Goal: Information Seeking & Learning: Find specific page/section

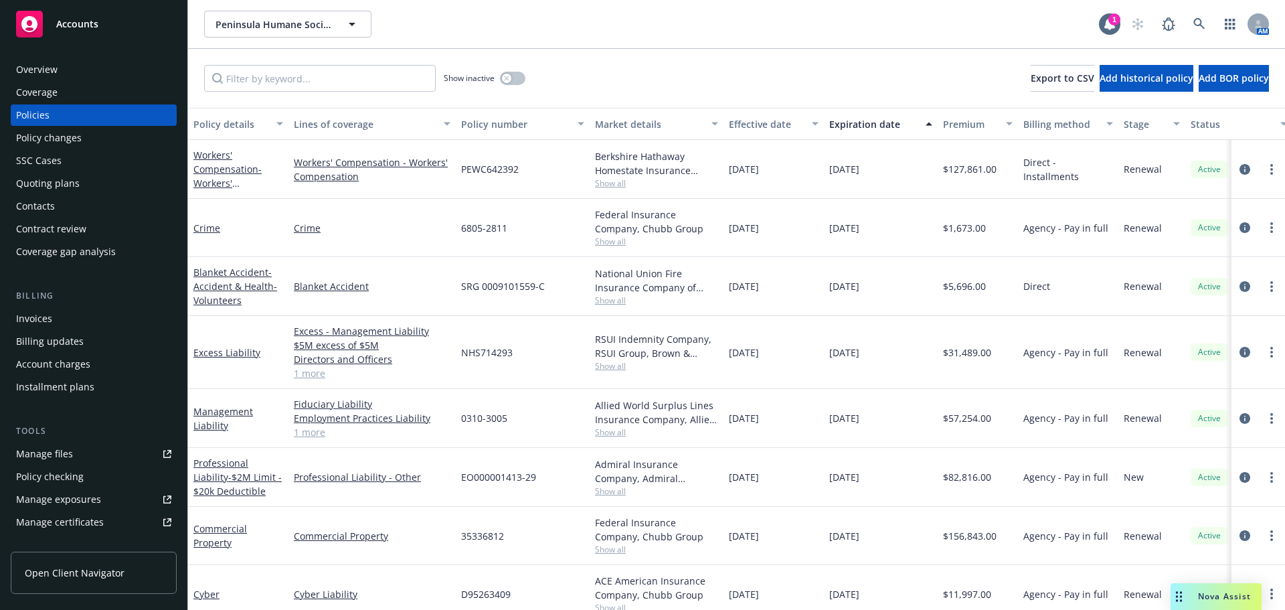
click at [50, 449] on div "Manage files" at bounding box center [44, 453] width 57 height 21
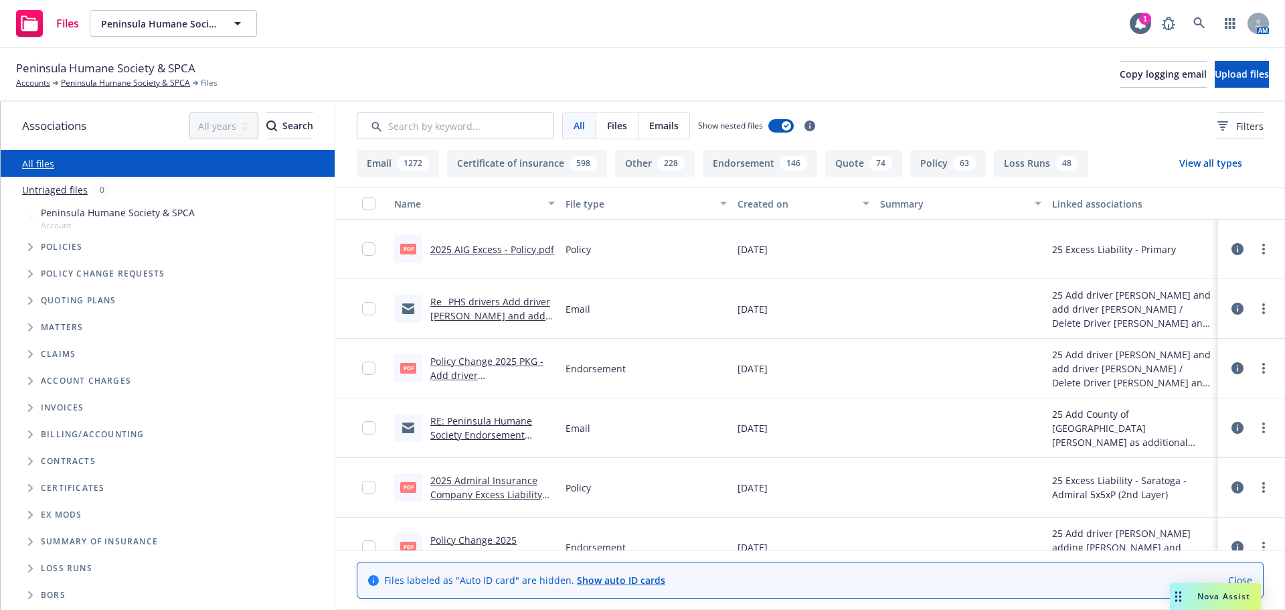
click at [1233, 581] on link "Close" at bounding box center [1240, 580] width 24 height 14
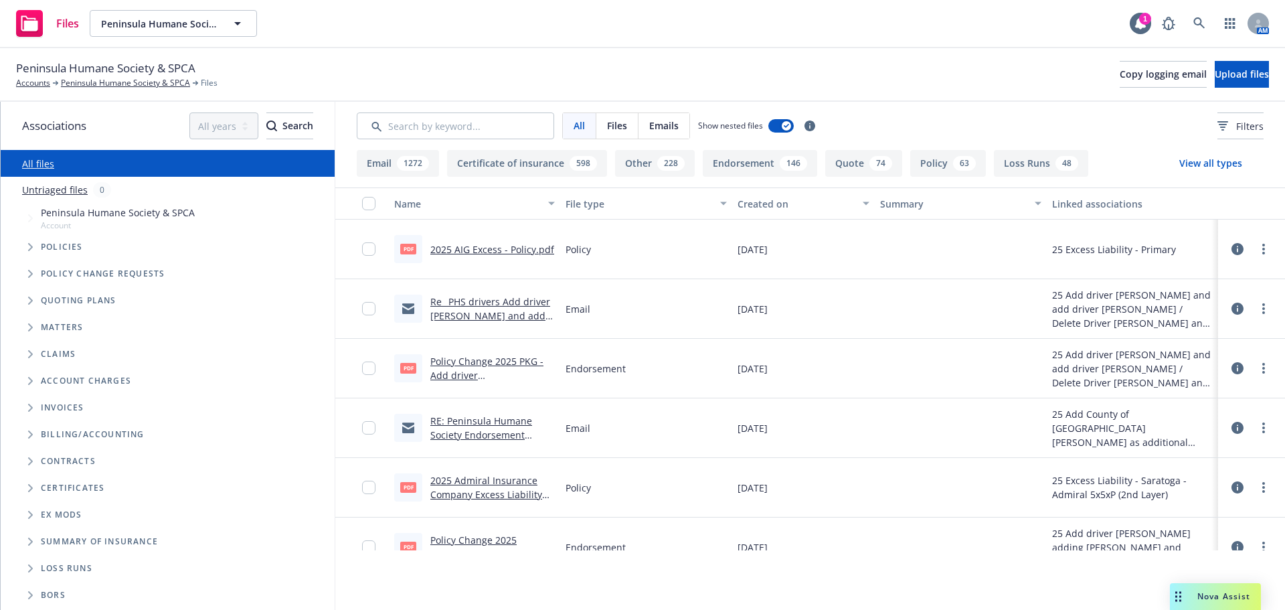
click at [381, 164] on button "Email 1272" at bounding box center [398, 163] width 82 height 27
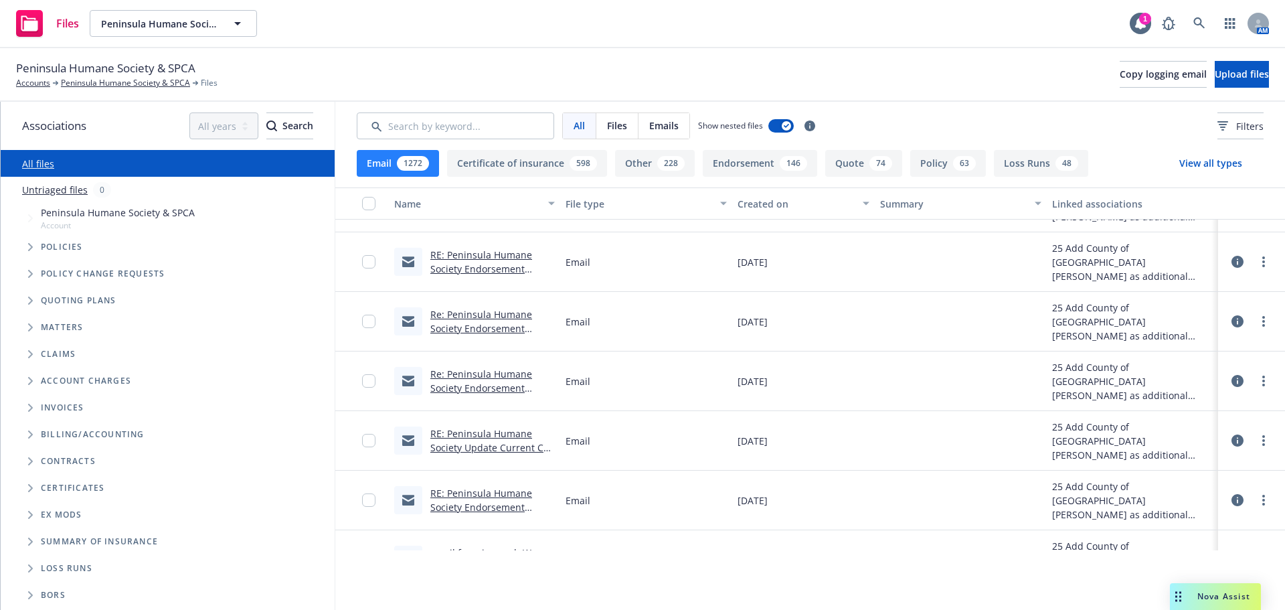
scroll to position [201, 0]
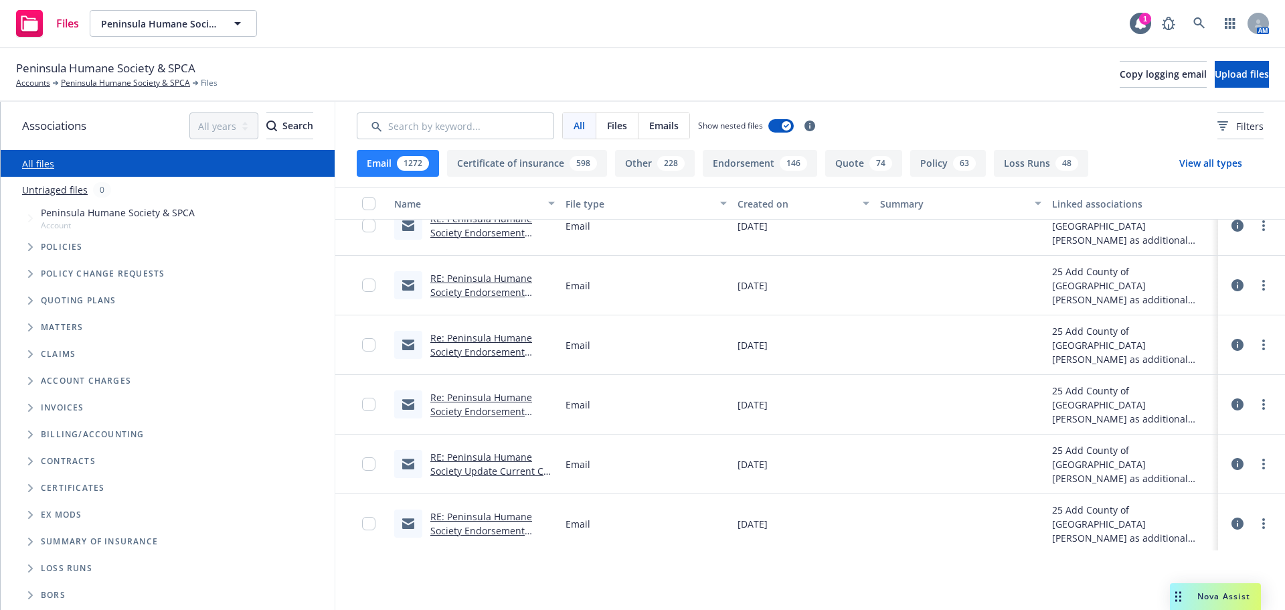
click at [466, 527] on link "RE: Peninsula Humane Society Endorsement Request County of [GEOGRAPHIC_DATA][PE…" at bounding box center [481, 544] width 102 height 69
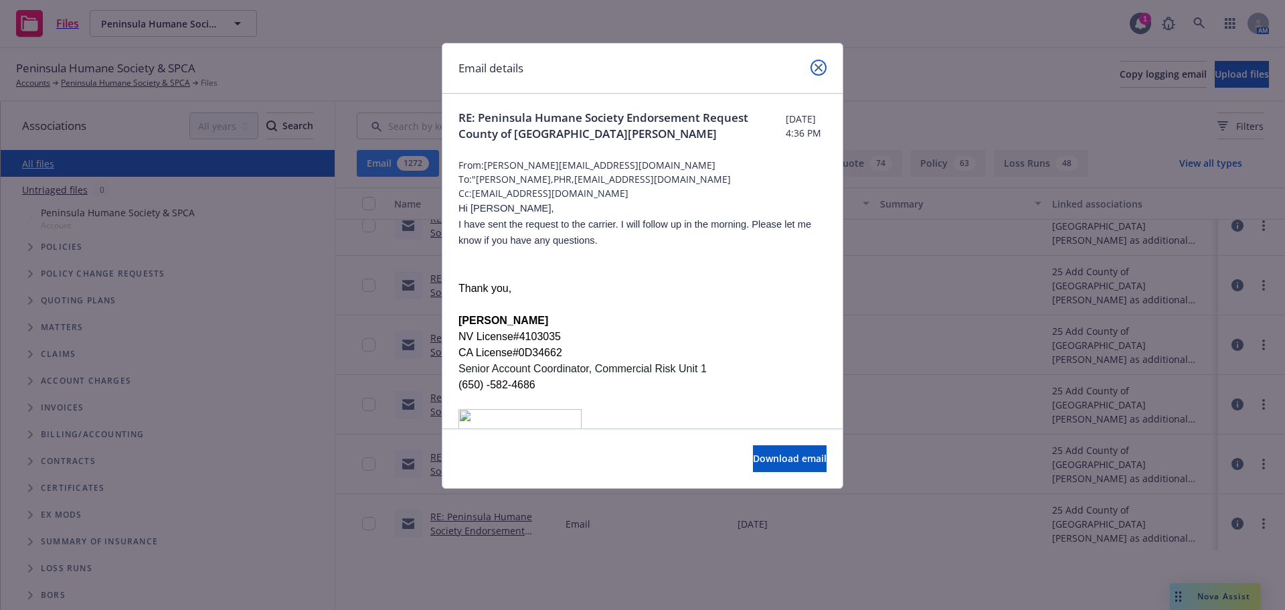
click at [822, 69] on icon "close" at bounding box center [819, 68] width 8 height 8
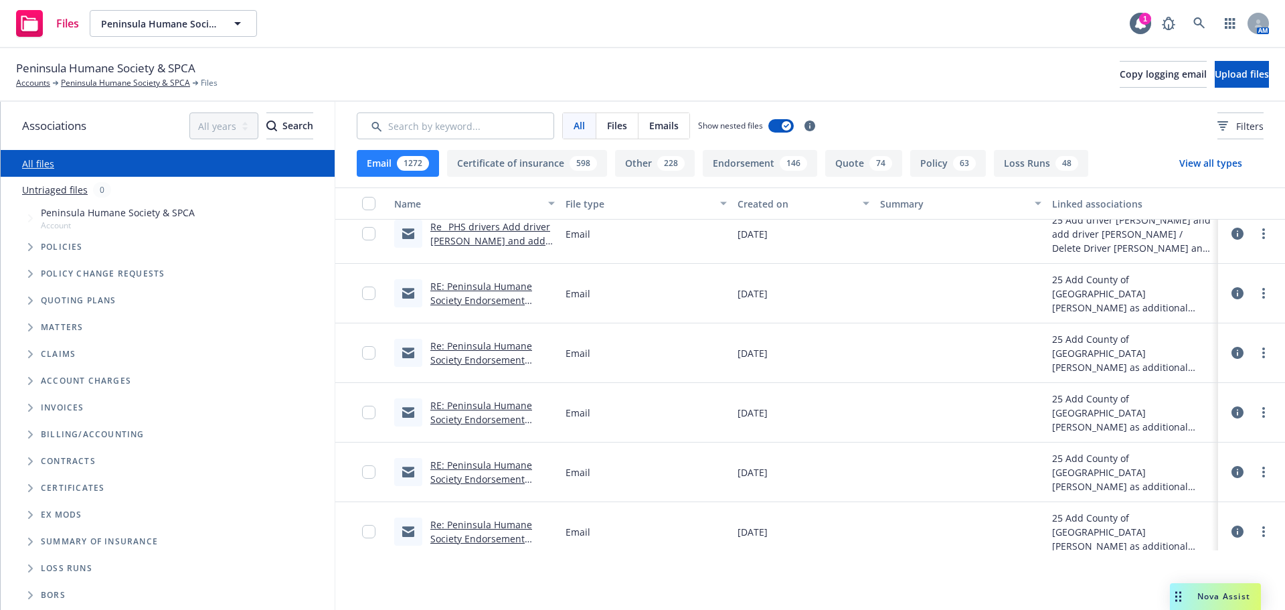
scroll to position [0, 0]
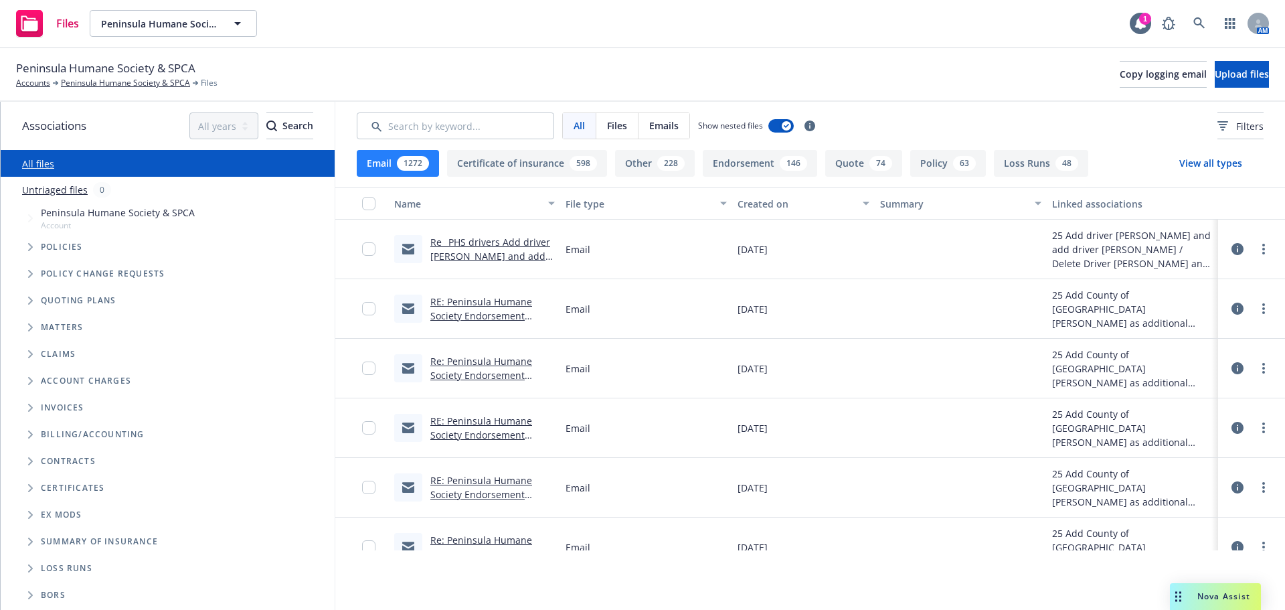
click at [476, 312] on link "RE: Peninsula Humane Society Endorsement Request County of [GEOGRAPHIC_DATA][PE…" at bounding box center [481, 329] width 102 height 69
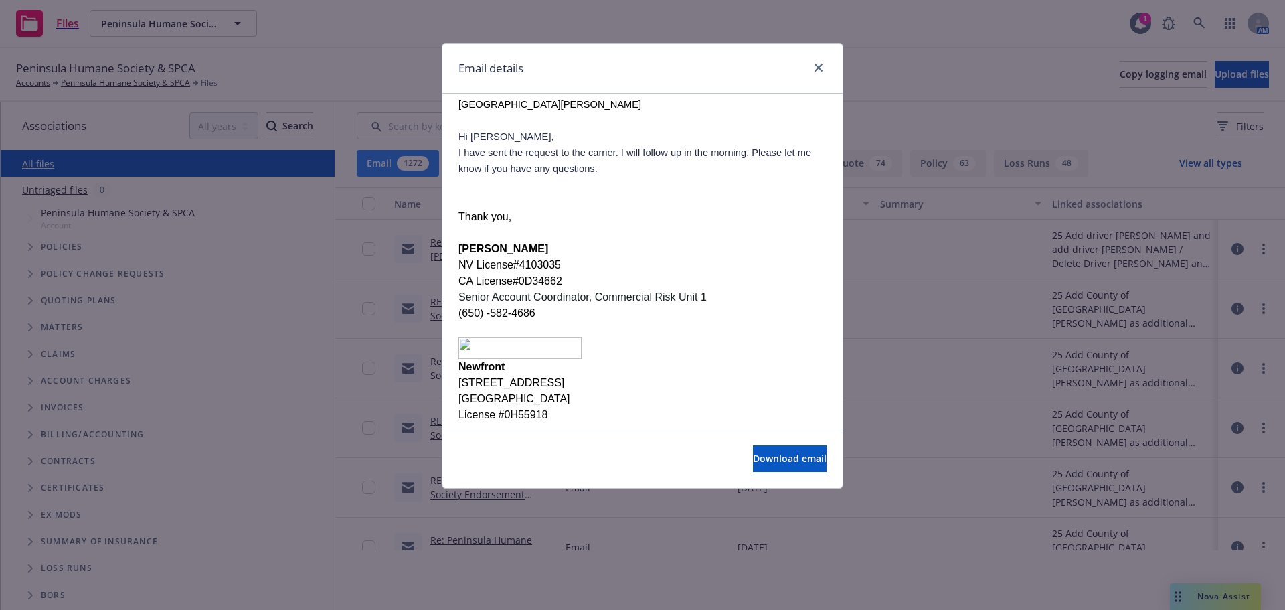
scroll to position [2276, 0]
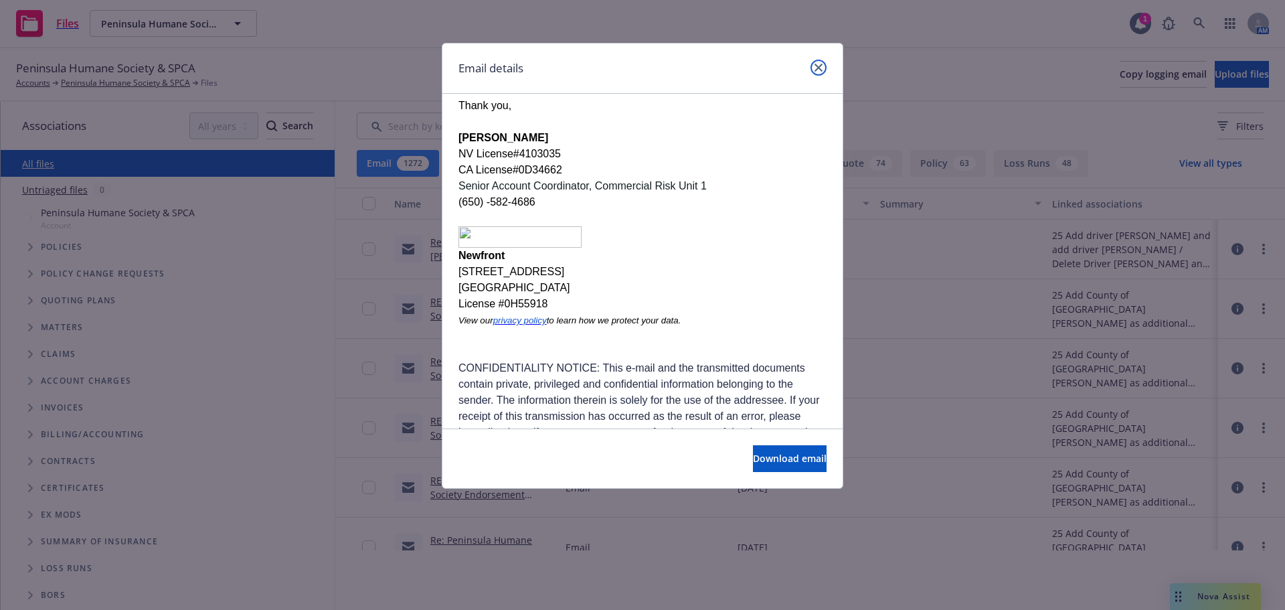
click at [814, 72] on link "close" at bounding box center [818, 68] width 16 height 16
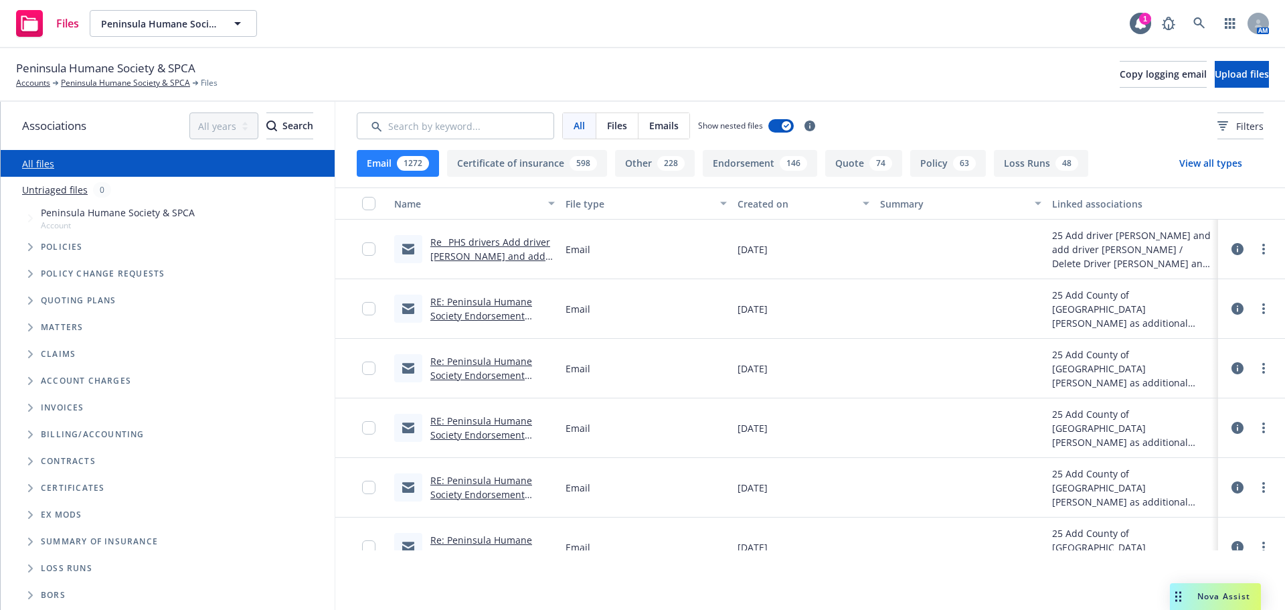
scroll to position [67, 0]
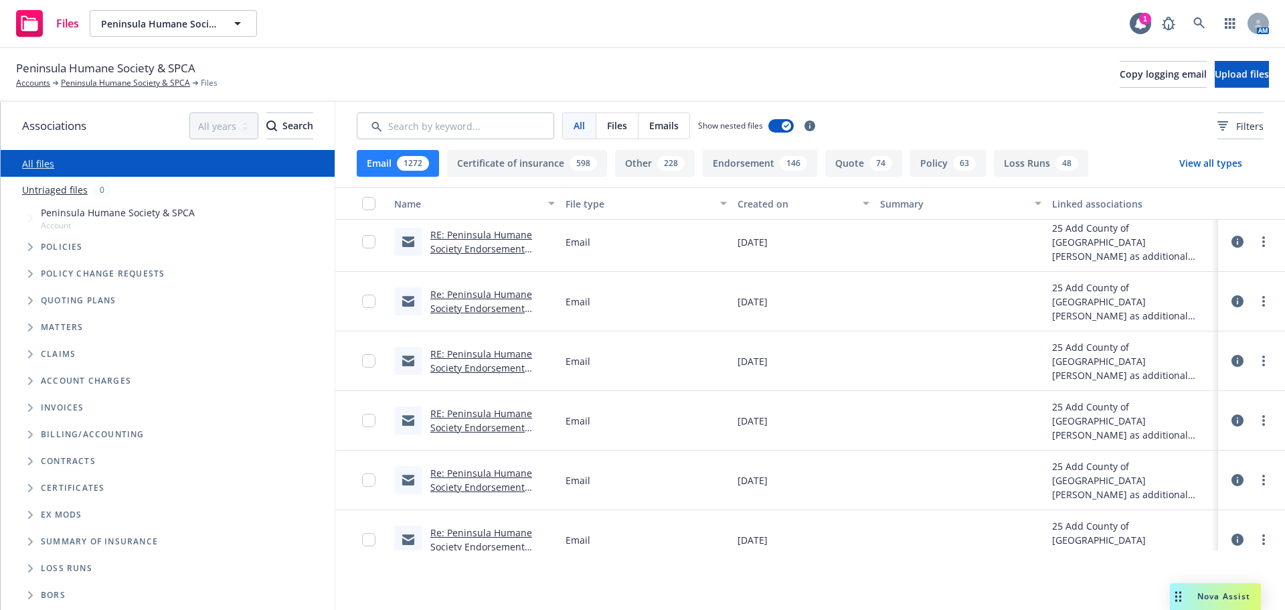
click at [472, 491] on link "Re: Peninsula Humane Society Endorsement Request County of [GEOGRAPHIC_DATA][PE…" at bounding box center [481, 500] width 102 height 69
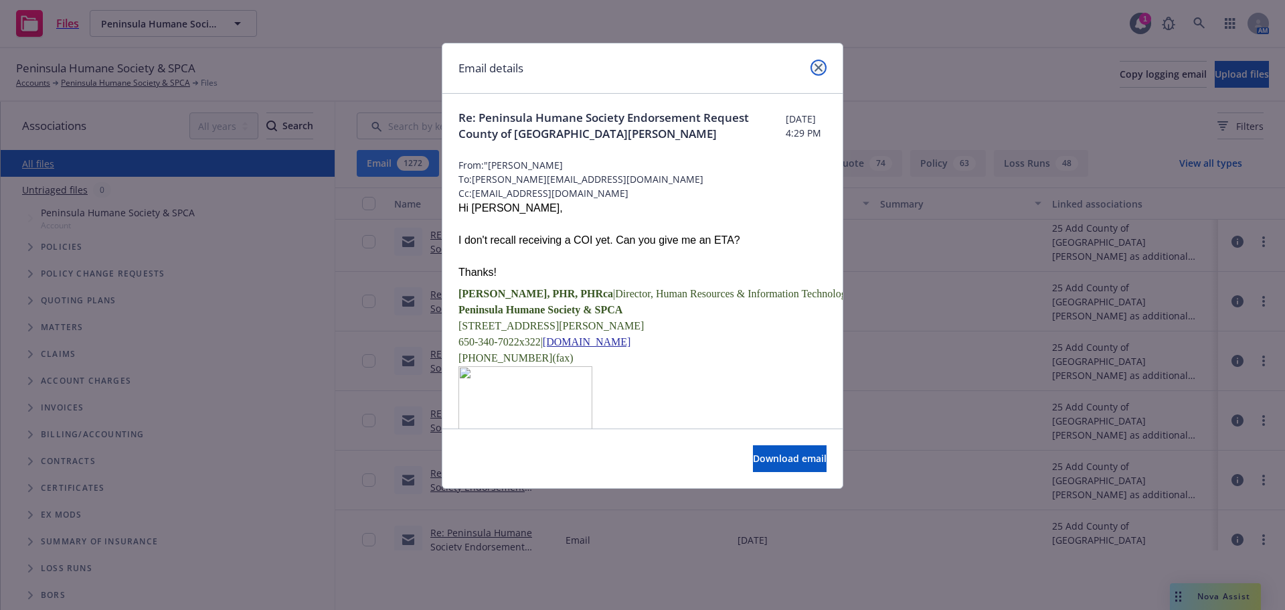
click at [819, 70] on icon "close" at bounding box center [819, 68] width 8 height 8
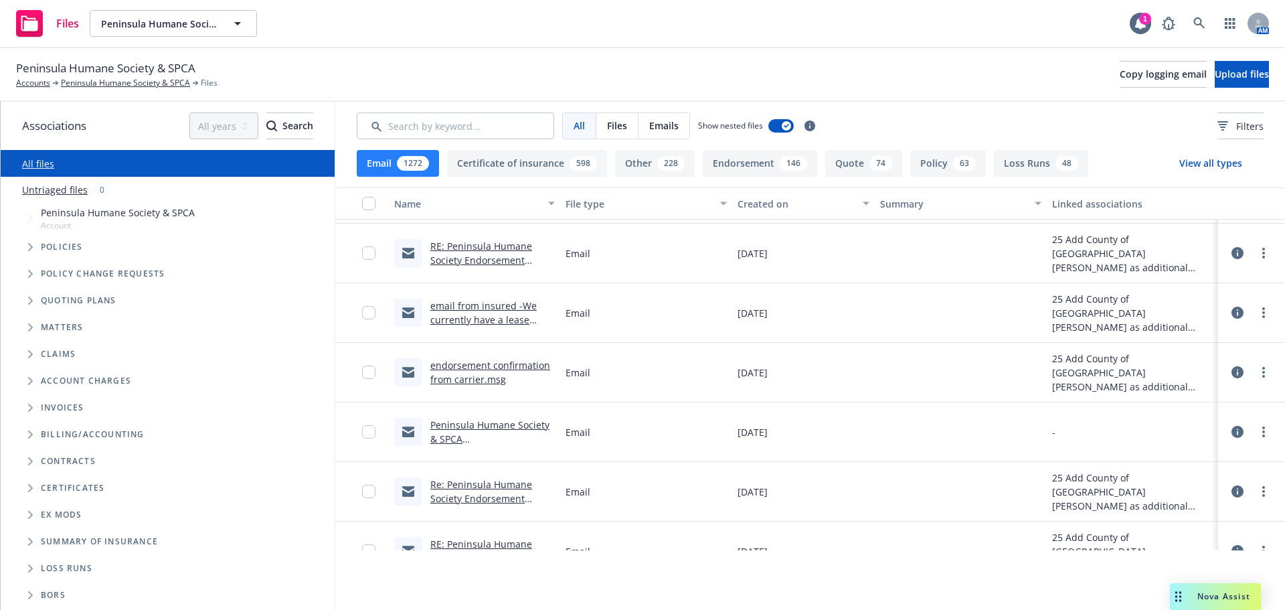
scroll to position [402, 0]
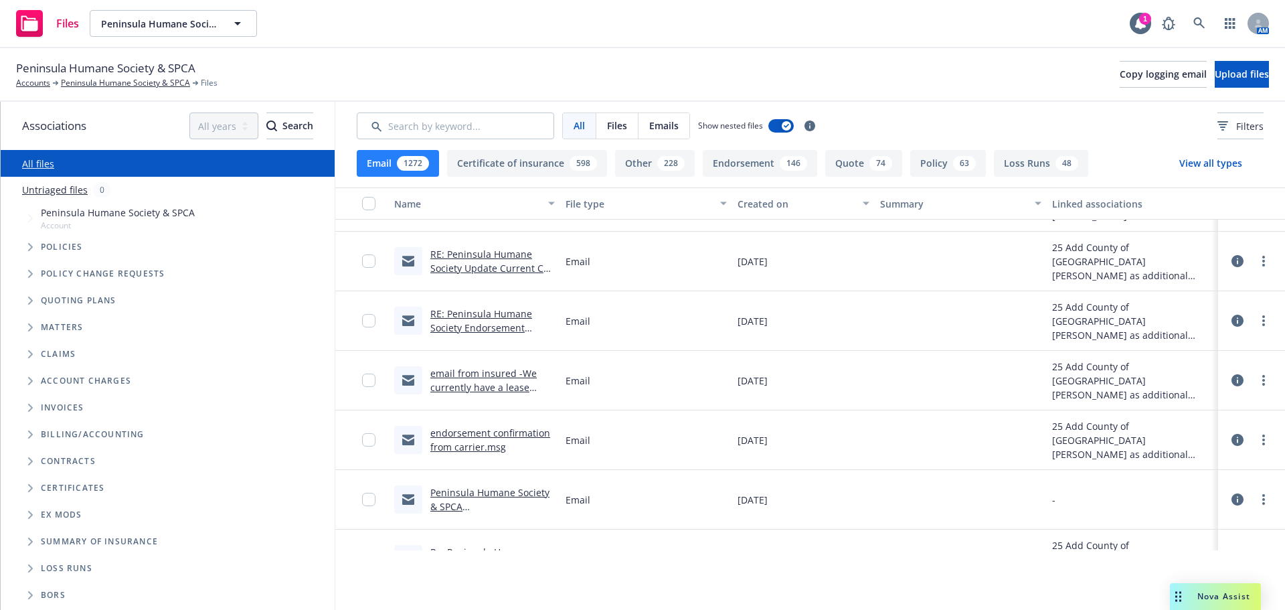
click at [461, 442] on link "endorsement confirmation from carrier.msg" at bounding box center [490, 439] width 120 height 27
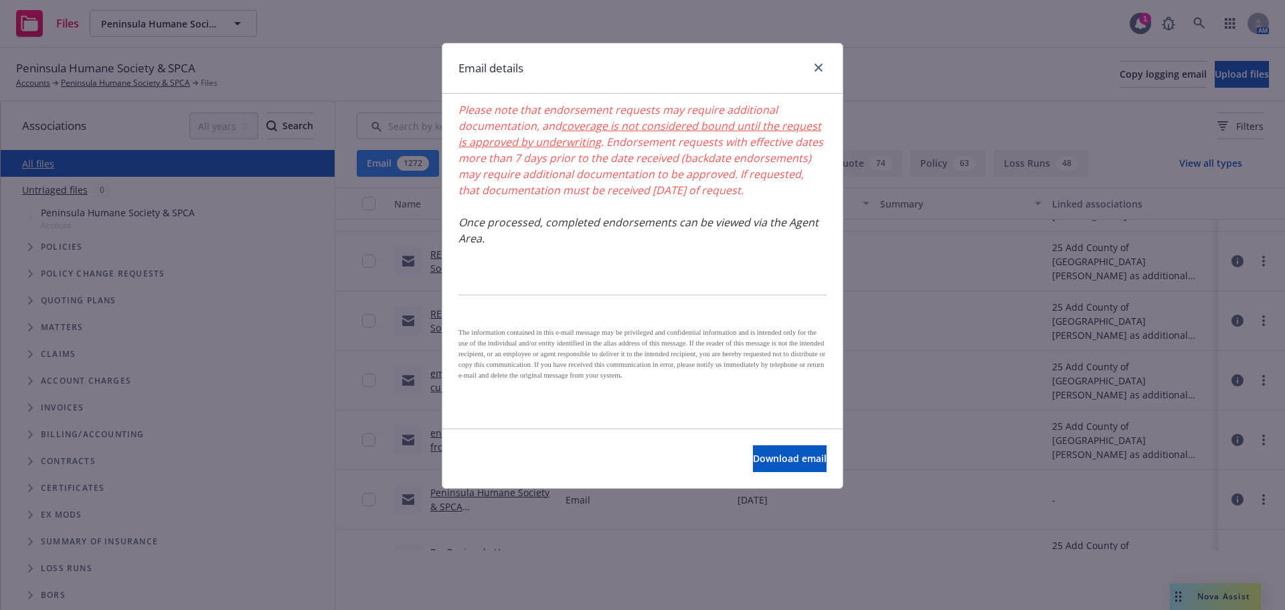
scroll to position [256, 0]
click at [822, 64] on link "close" at bounding box center [818, 68] width 16 height 16
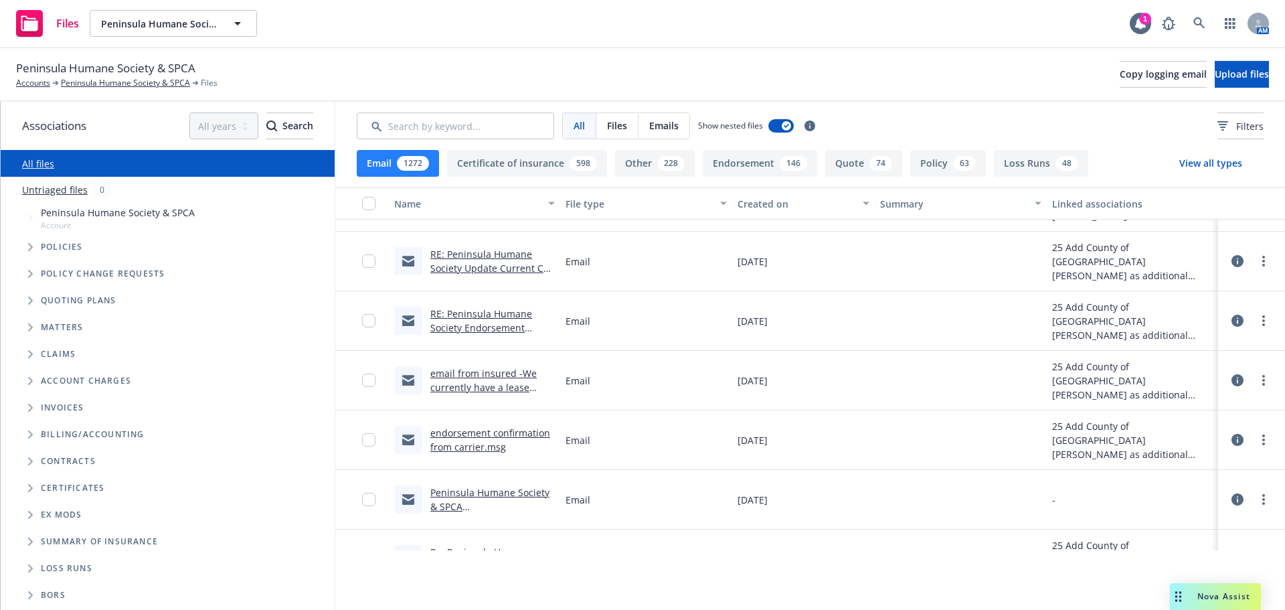
click at [485, 381] on link "email from insured -We currently have a lease (Wildlife Intake Center in [GEOGR…" at bounding box center [485, 408] width 111 height 83
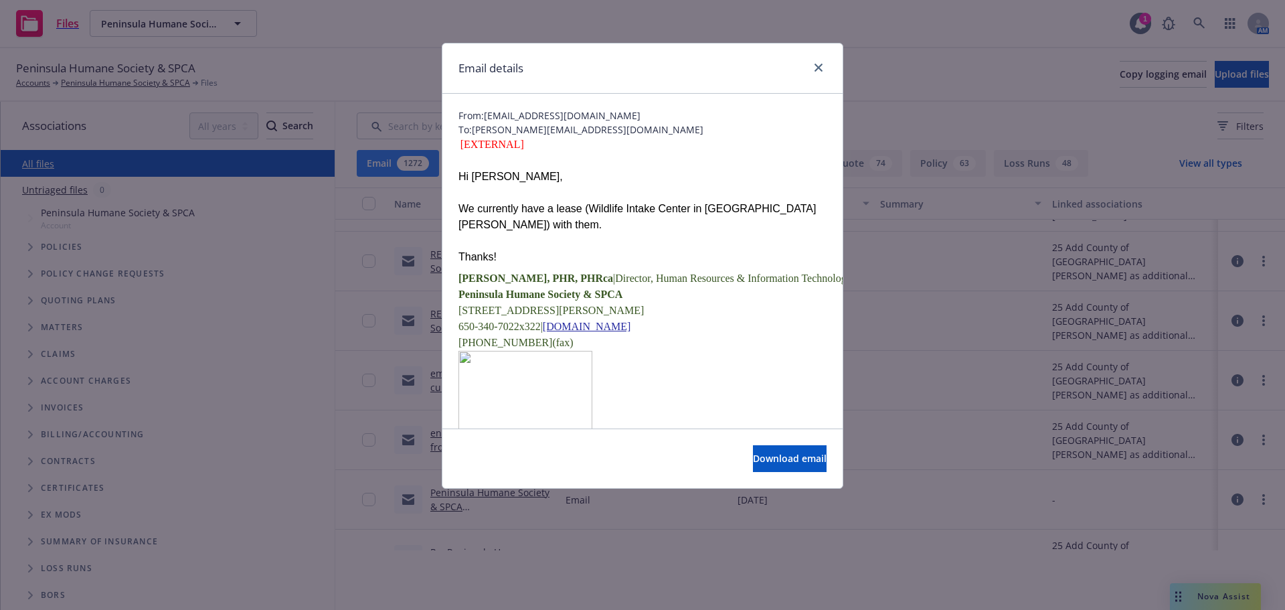
scroll to position [0, 0]
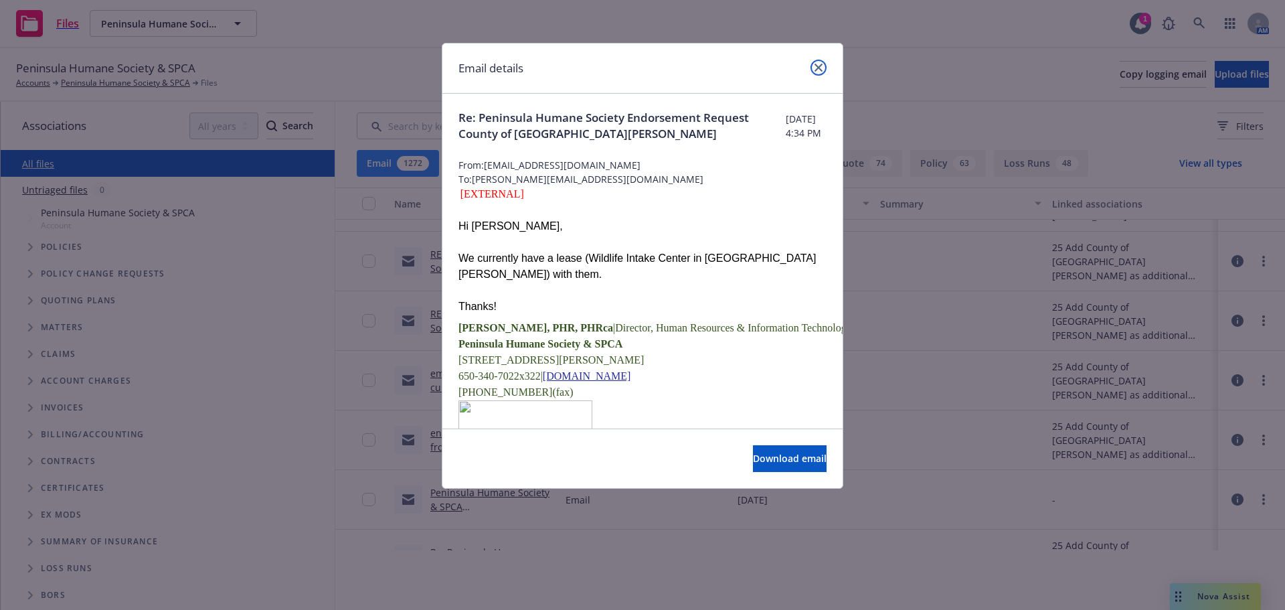
drag, startPoint x: 812, startPoint y: 68, endPoint x: 811, endPoint y: 88, distance: 20.1
click at [812, 70] on link "close" at bounding box center [818, 68] width 16 height 16
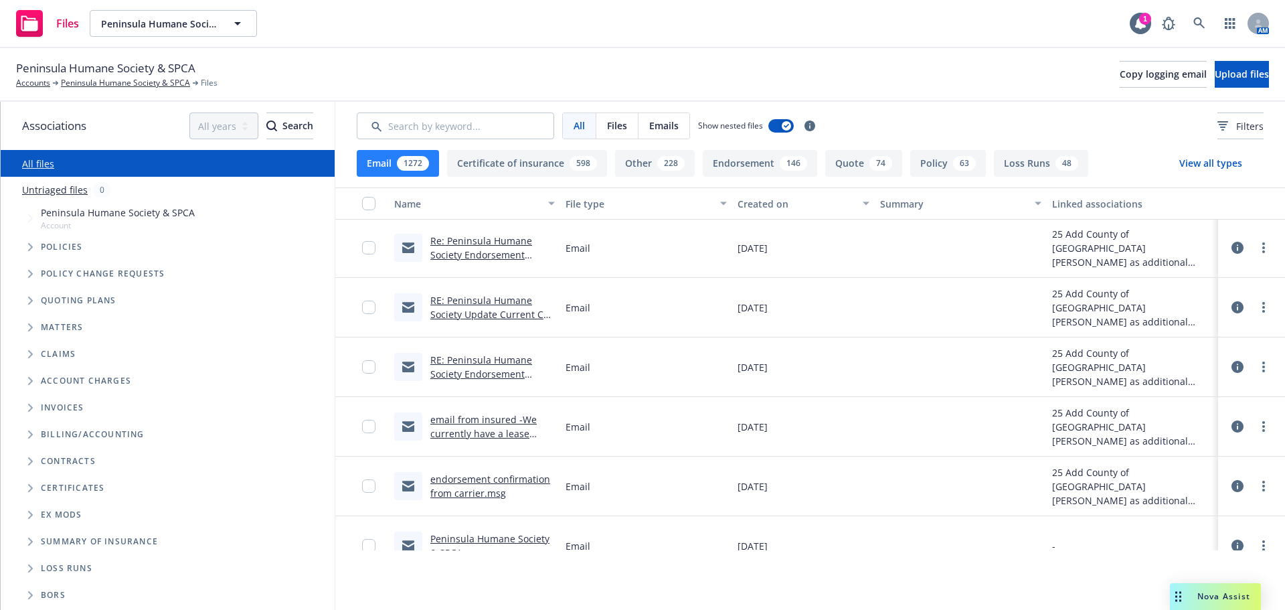
scroll to position [335, 0]
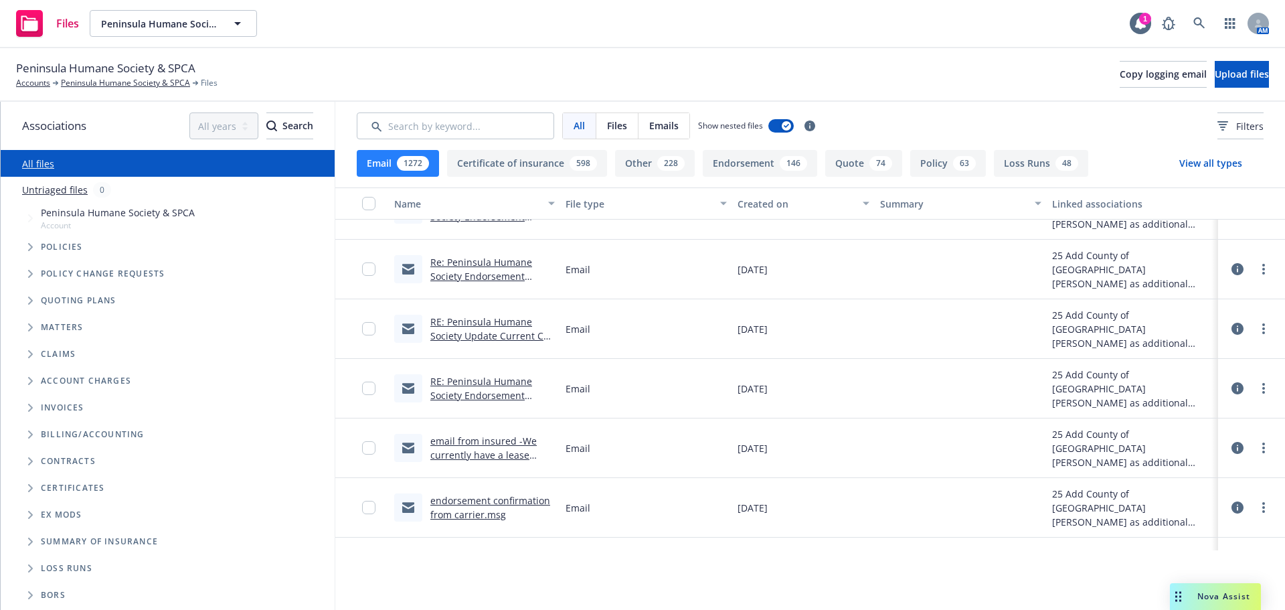
click at [497, 335] on link "RE: Peninsula Humane Society Update Current COI County of [GEOGRAPHIC_DATA][PER…" at bounding box center [491, 349] width 123 height 69
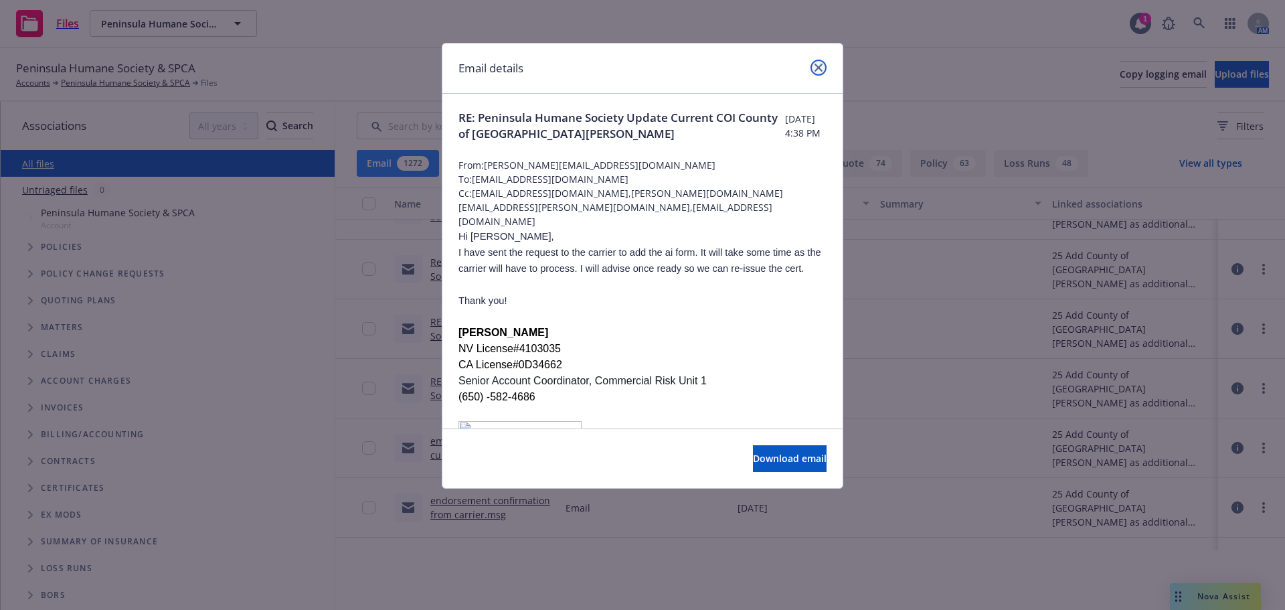
click at [817, 72] on link "close" at bounding box center [818, 68] width 16 height 16
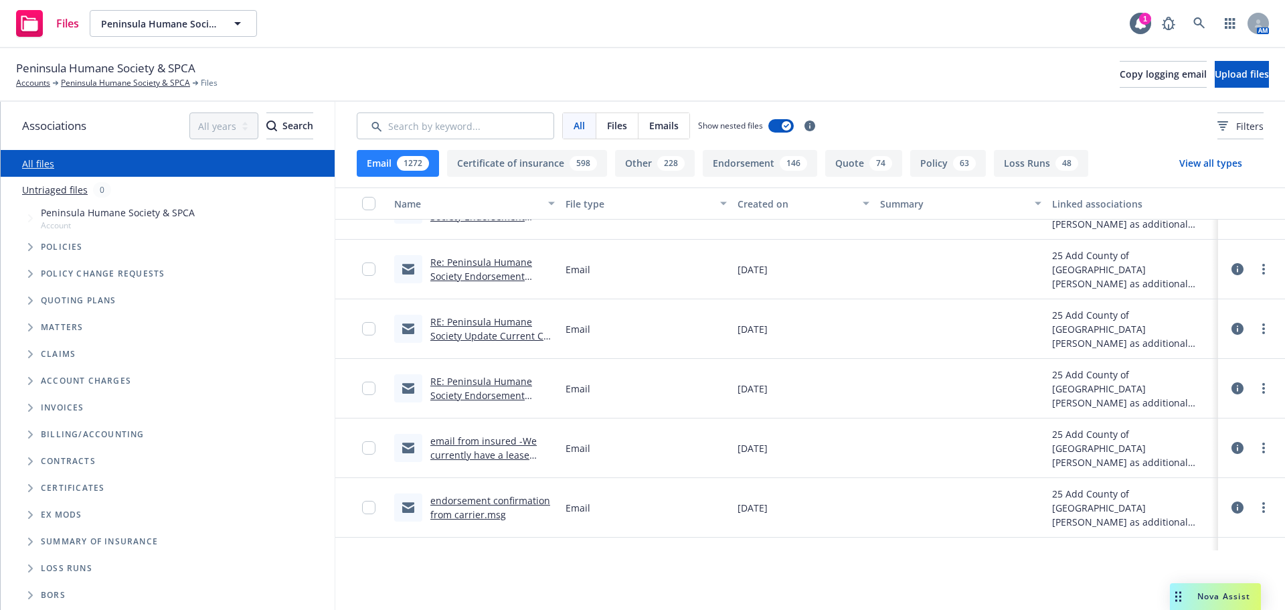
scroll to position [268, 0]
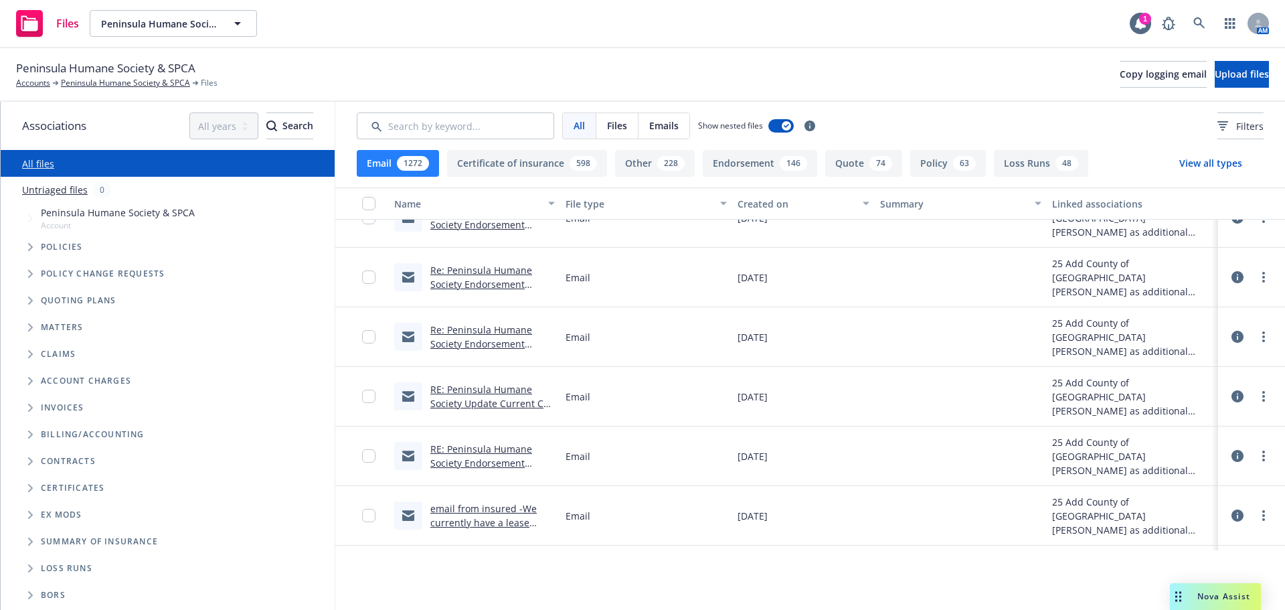
click at [497, 338] on link "Re: Peninsula Humane Society Endorsement Request County of [GEOGRAPHIC_DATA][PE…" at bounding box center [481, 357] width 102 height 69
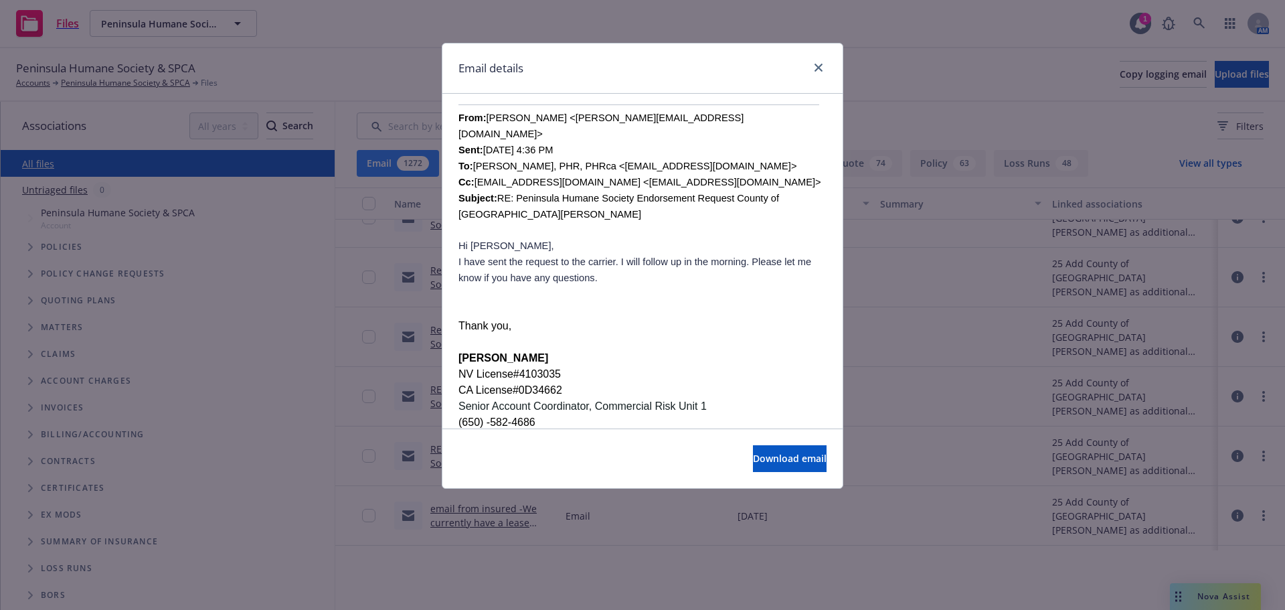
scroll to position [335, 0]
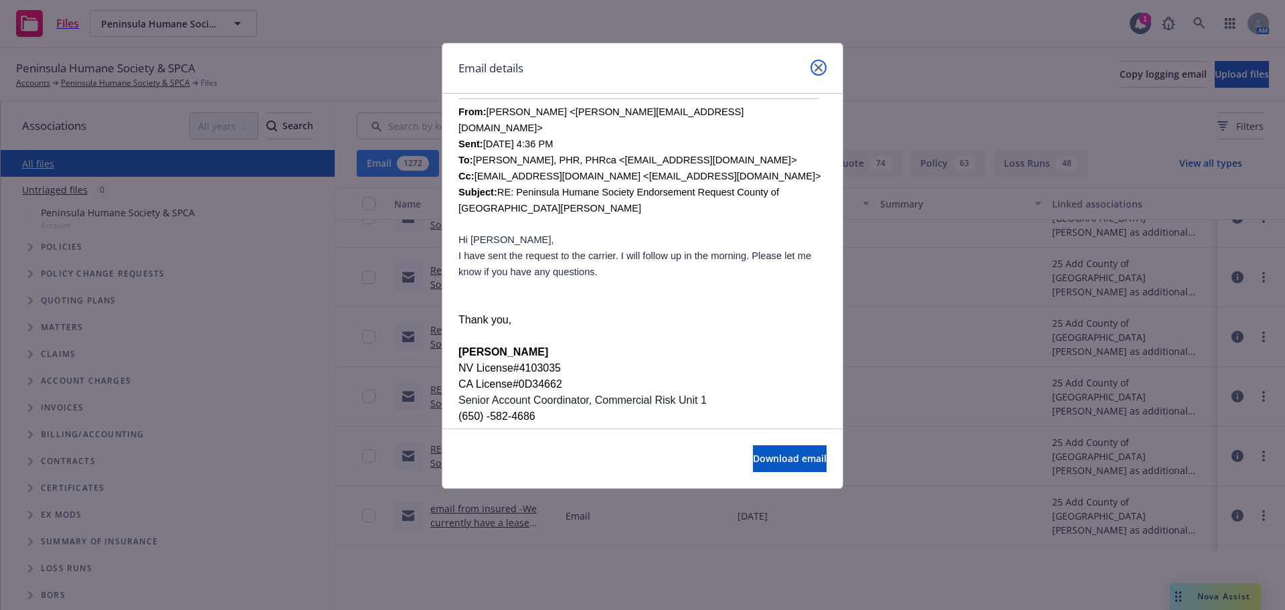
click at [813, 74] on link "close" at bounding box center [818, 68] width 16 height 16
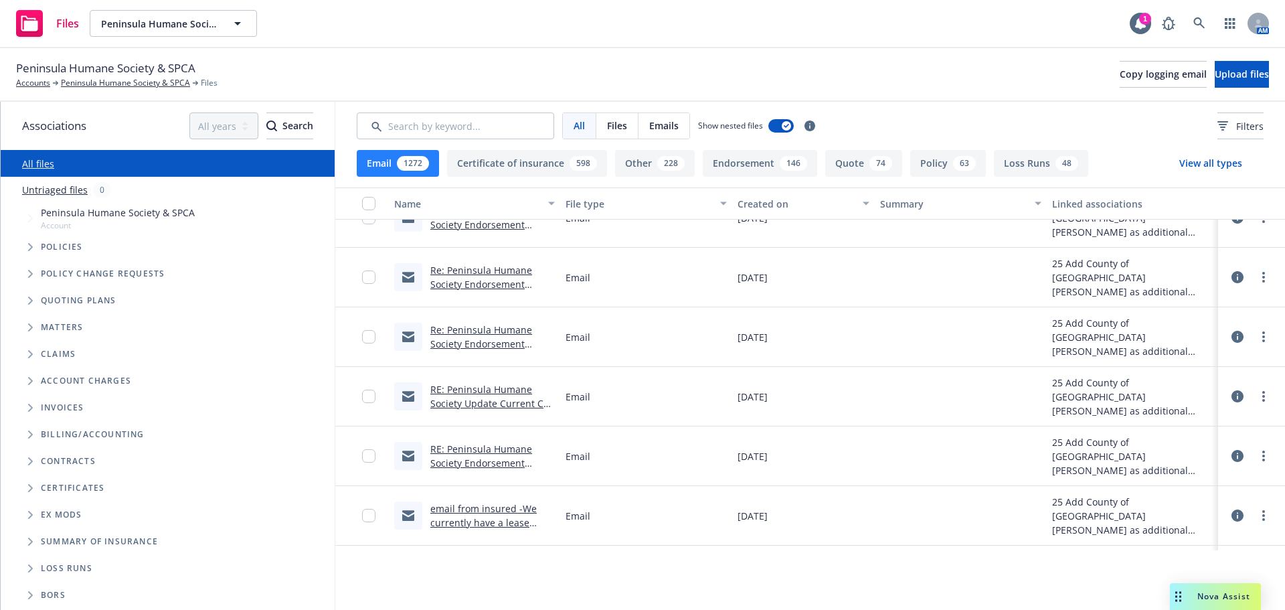
scroll to position [134, 0]
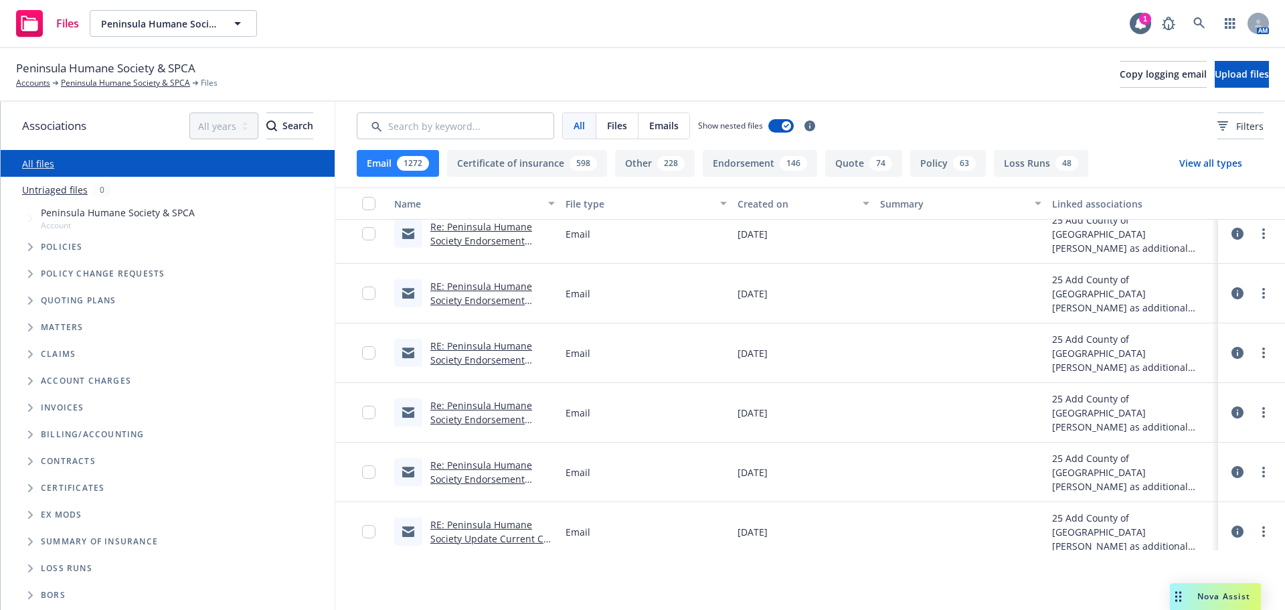
click at [481, 357] on link "RE: Peninsula Humane Society Endorsement Request County of [GEOGRAPHIC_DATA][PE…" at bounding box center [481, 373] width 102 height 69
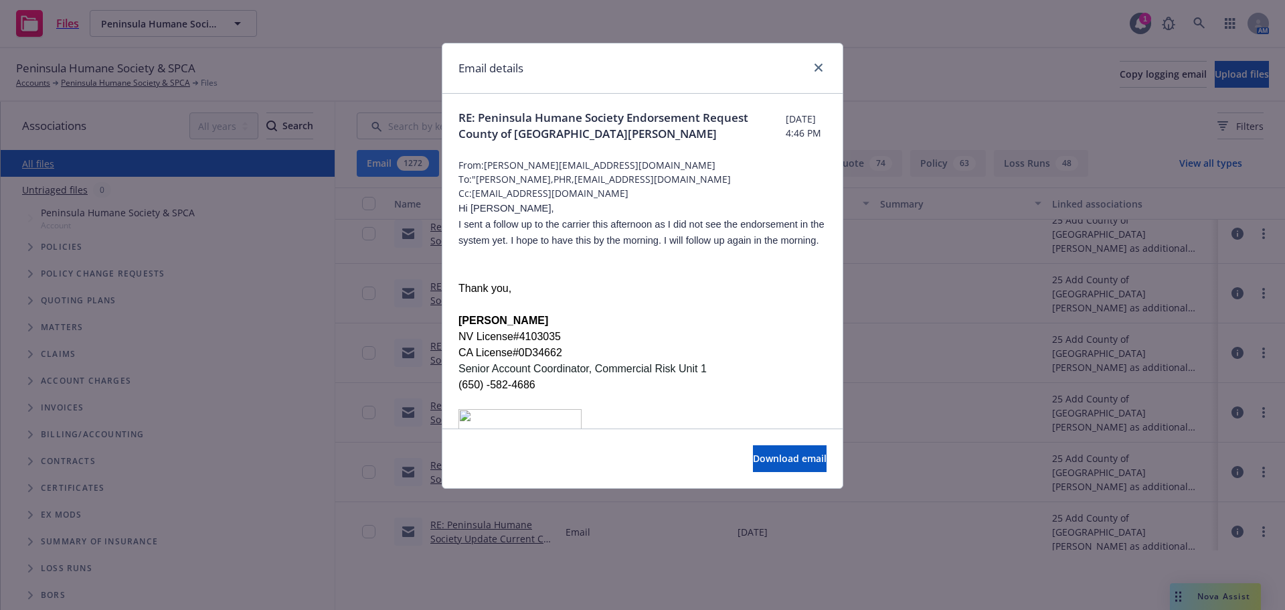
click at [758, 296] on p "Thank you," at bounding box center [642, 288] width 368 height 16
click at [823, 70] on link "close" at bounding box center [818, 68] width 16 height 16
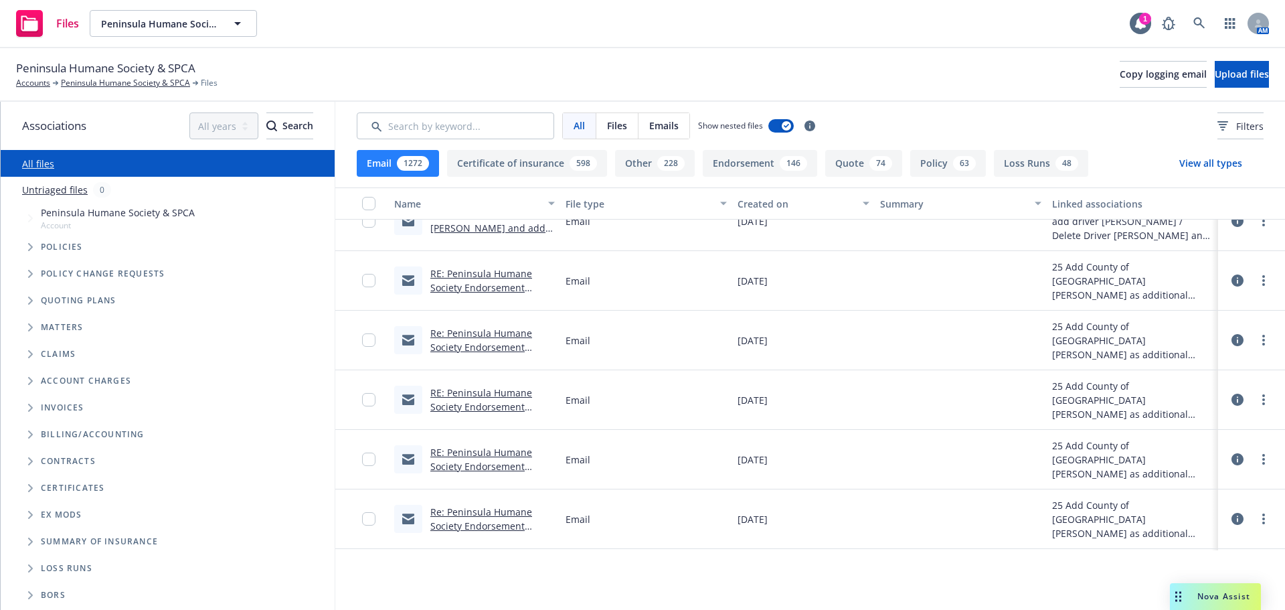
scroll to position [0, 0]
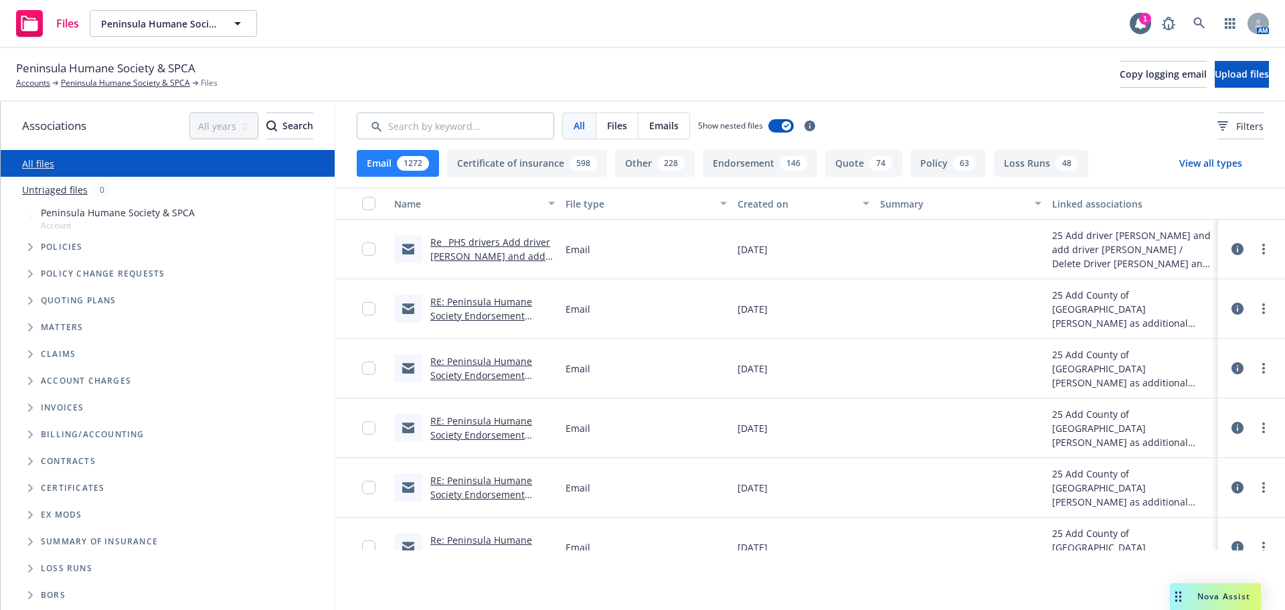
click at [496, 367] on div "Re: Peninsula Humane Society Endorsement Request County of [GEOGRAPHIC_DATA][PE…" at bounding box center [492, 368] width 124 height 28
click at [487, 369] on link "Re: Peninsula Humane Society Endorsement Request County of [GEOGRAPHIC_DATA][PE…" at bounding box center [481, 389] width 102 height 69
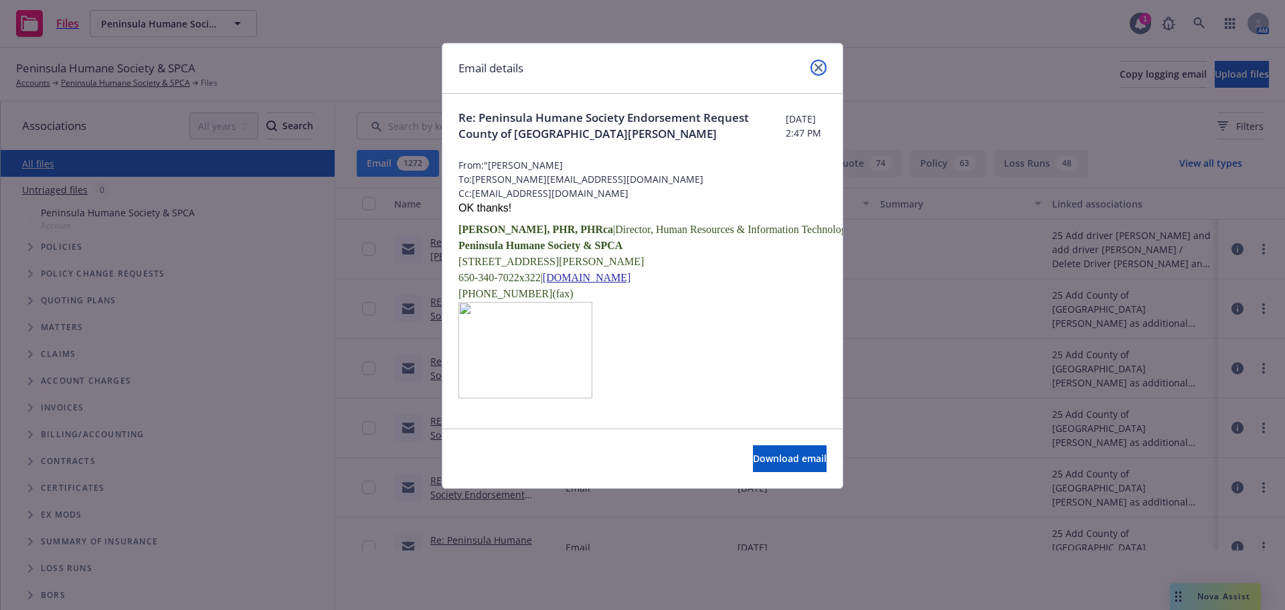
click at [817, 68] on icon "close" at bounding box center [819, 68] width 8 height 8
